Goal: Task Accomplishment & Management: Use online tool/utility

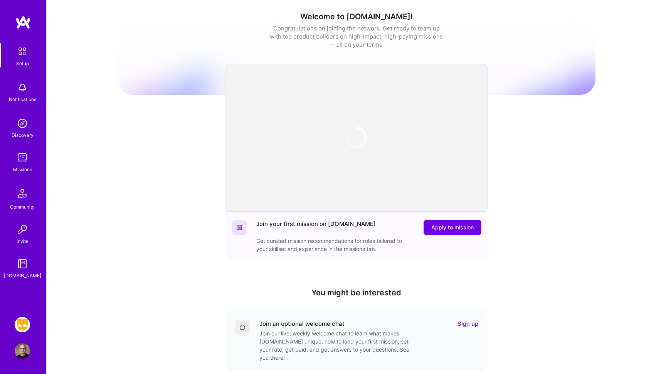
click at [23, 321] on img at bounding box center [22, 324] width 15 height 15
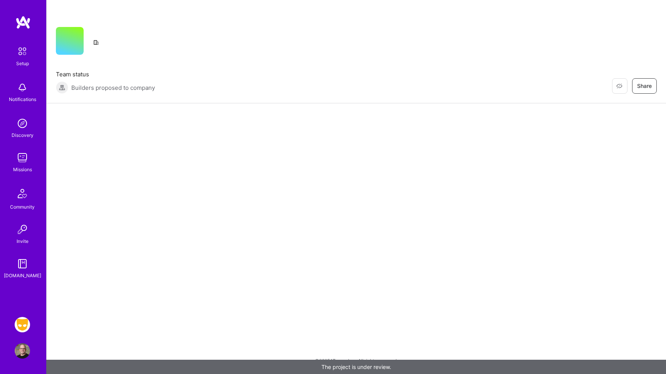
scroll to position [1, 0]
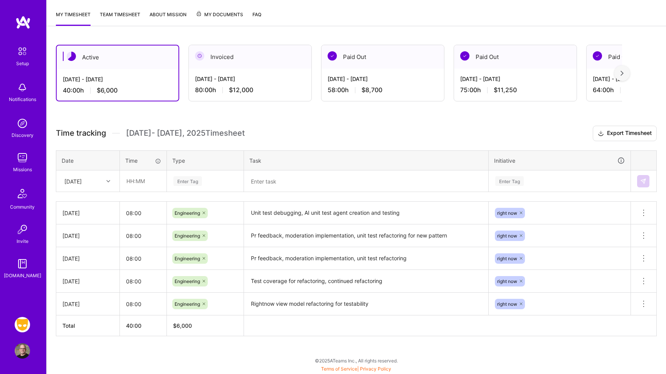
scroll to position [97, 0]
click at [108, 182] on icon at bounding box center [108, 181] width 4 height 4
click at [82, 299] on div "[DATE]" at bounding box center [88, 301] width 62 height 14
click at [136, 185] on input "text" at bounding box center [143, 181] width 46 height 20
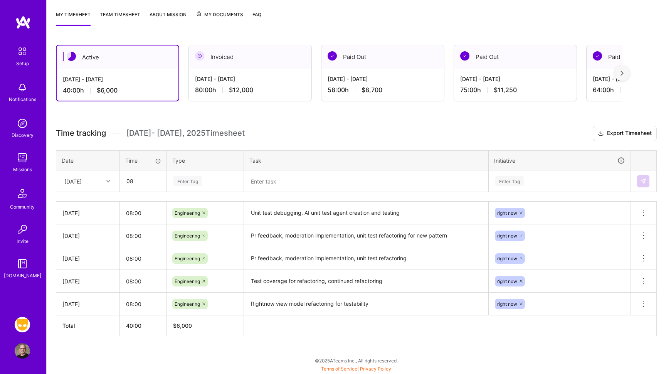
type input "08:00"
type input "engin"
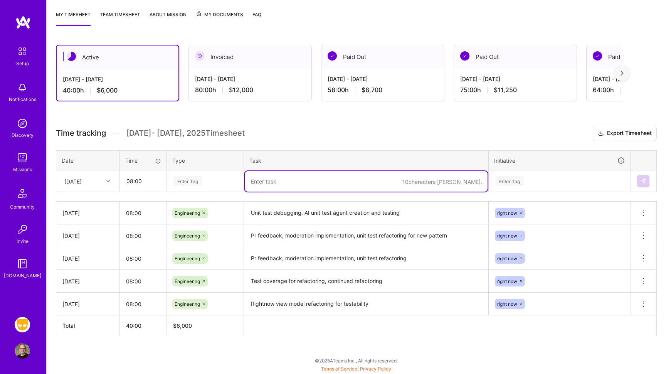
click at [187, 188] on div "Enter Tag" at bounding box center [205, 181] width 76 height 20
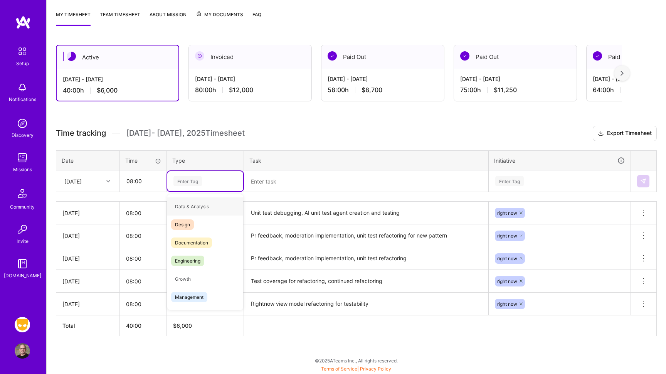
type input "e"
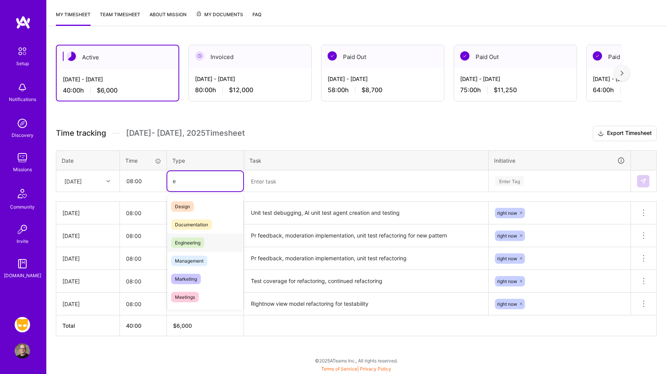
click at [185, 243] on span "Engineering" at bounding box center [187, 243] width 33 height 10
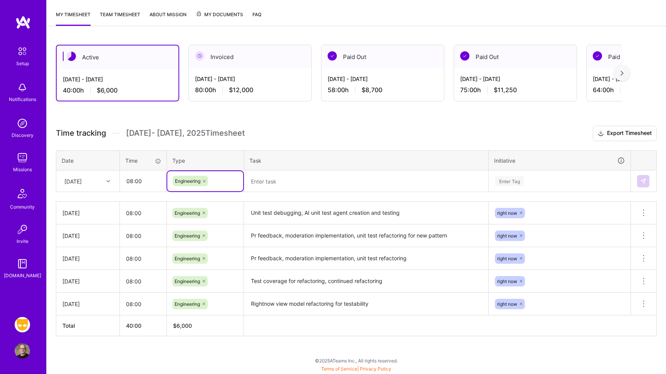
click at [278, 182] on textarea at bounding box center [366, 181] width 243 height 20
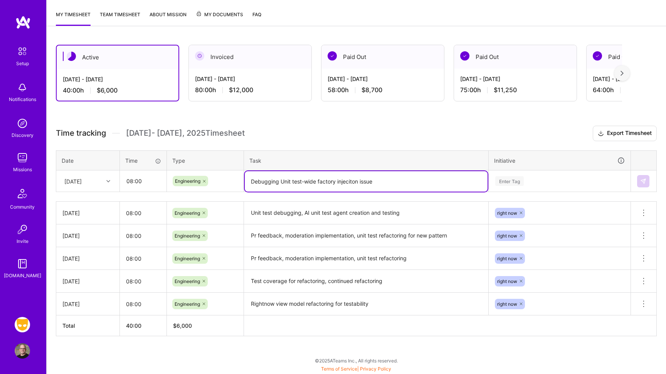
type textarea "Debugging Unit test-wide factory injeciton issue"
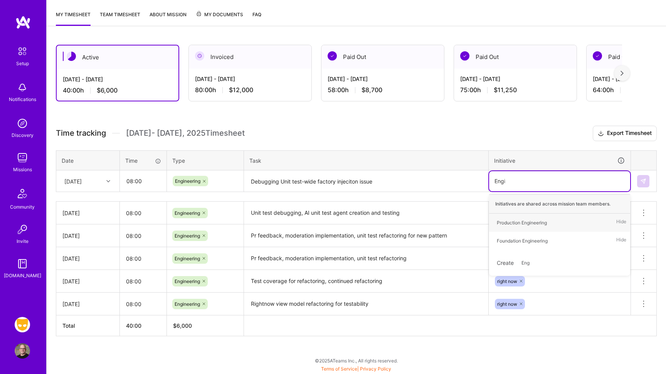
type input "Engin"
click at [511, 237] on div "Foundation Engineering" at bounding box center [522, 241] width 51 height 8
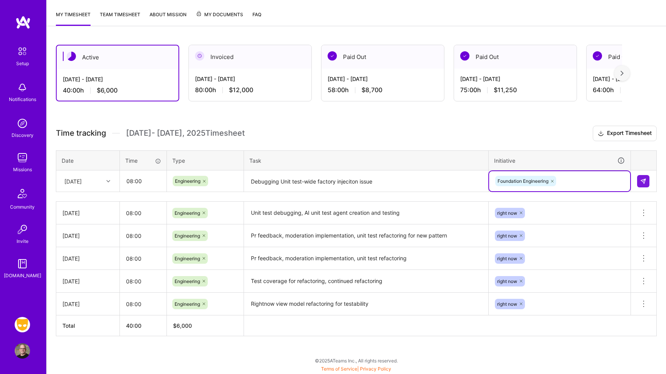
click at [554, 180] on icon at bounding box center [552, 181] width 2 height 2
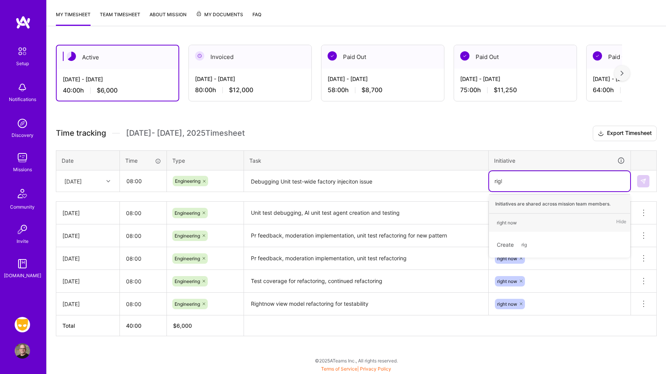
type input "right"
click at [516, 218] on span "right now" at bounding box center [507, 222] width 28 height 10
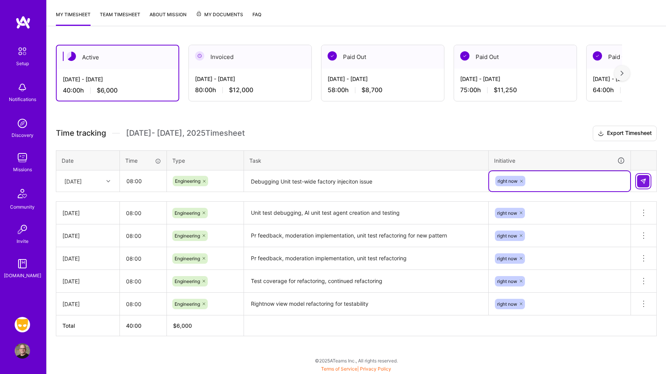
click at [642, 178] on img at bounding box center [644, 181] width 6 height 6
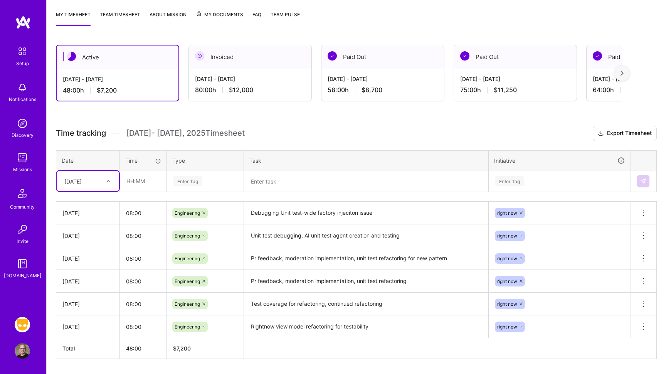
click at [107, 181] on icon at bounding box center [108, 181] width 4 height 4
click at [155, 141] on h3 "Time tracking [DATE] - [DATE] Timesheet Export Timesheet" at bounding box center [356, 133] width 601 height 15
click at [112, 177] on div at bounding box center [109, 181] width 12 height 10
click at [88, 300] on div "[DATE]" at bounding box center [88, 301] width 62 height 14
click at [143, 184] on input "text" at bounding box center [143, 181] width 46 height 20
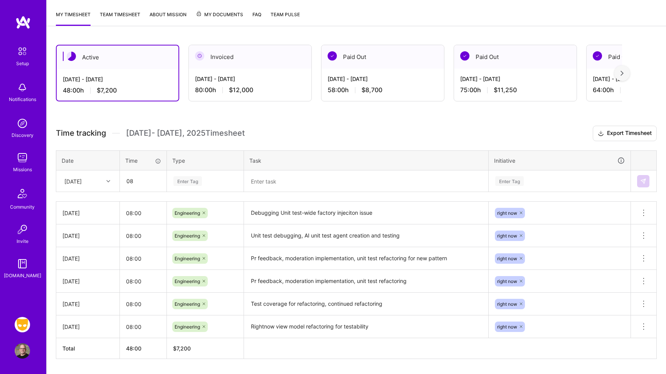
type input "08:00"
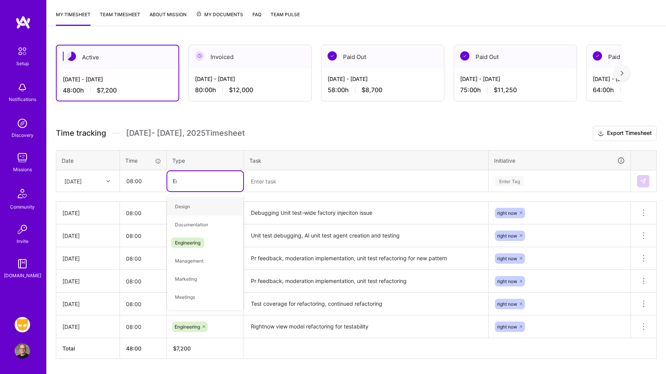
type input "Eng"
click at [192, 215] on div "Engineering" at bounding box center [205, 206] width 76 height 18
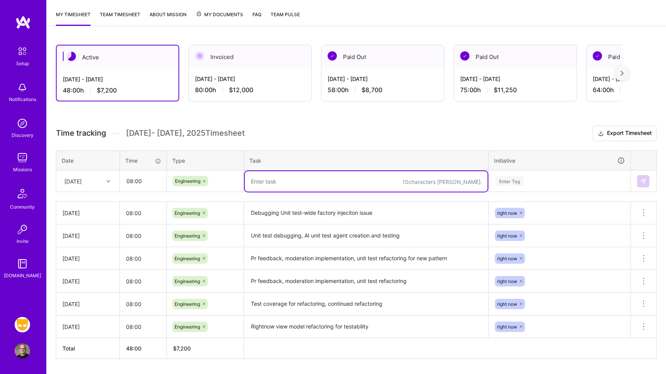
click at [271, 179] on textarea at bounding box center [366, 181] width 243 height 20
type textarea "Fixed unit testing issue, moderation implementation"
click at [509, 180] on div "Enter Tag" at bounding box center [510, 181] width 29 height 12
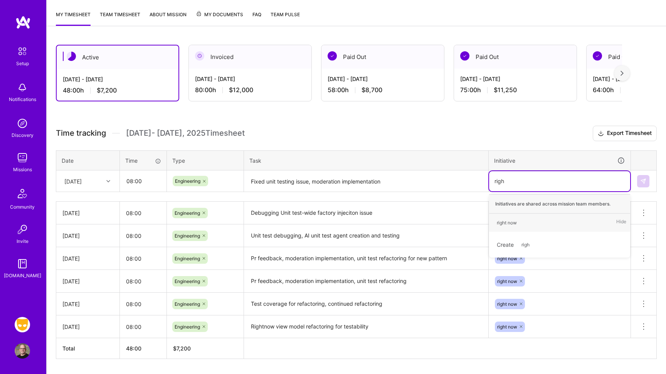
type input "right"
click at [507, 221] on div "right now" at bounding box center [507, 223] width 20 height 8
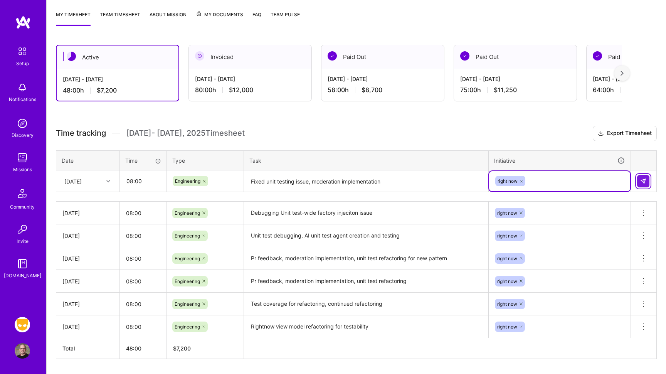
click at [642, 180] on img at bounding box center [644, 181] width 6 height 6
